Goal: Transaction & Acquisition: Download file/media

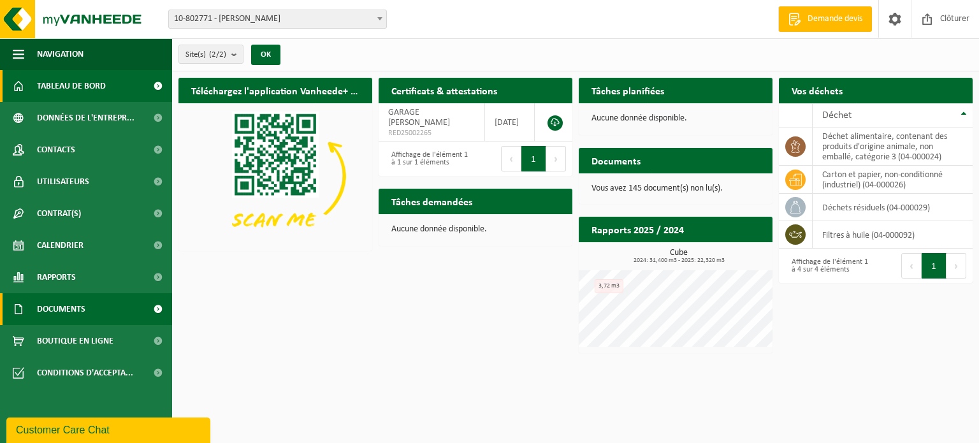
click at [64, 310] on span "Documents" at bounding box center [61, 309] width 48 height 32
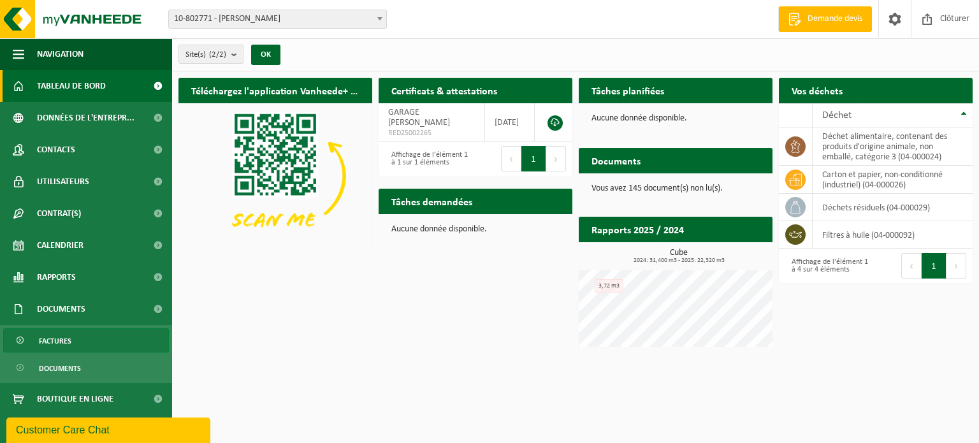
click at [56, 339] on span "Factures" at bounding box center [55, 341] width 33 height 24
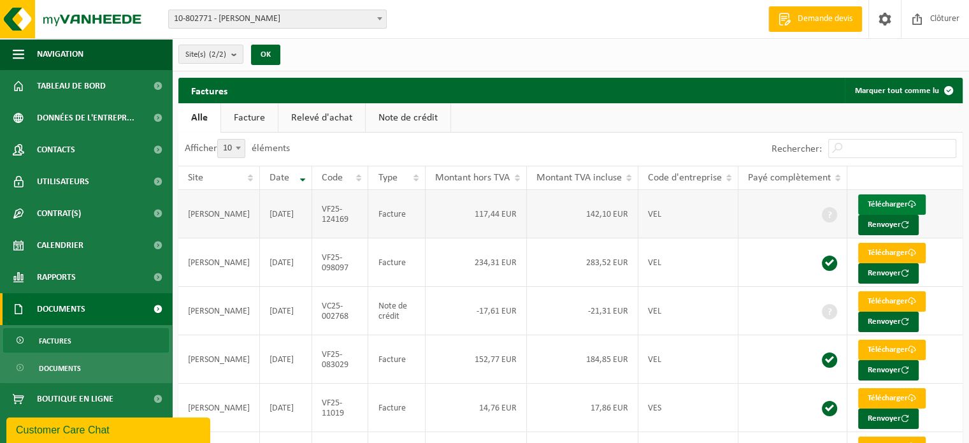
click at [866, 198] on link "Télécharger" at bounding box center [892, 204] width 68 height 20
click at [879, 201] on link "Télécharger" at bounding box center [892, 204] width 68 height 20
